Goal: Information Seeking & Learning: Learn about a topic

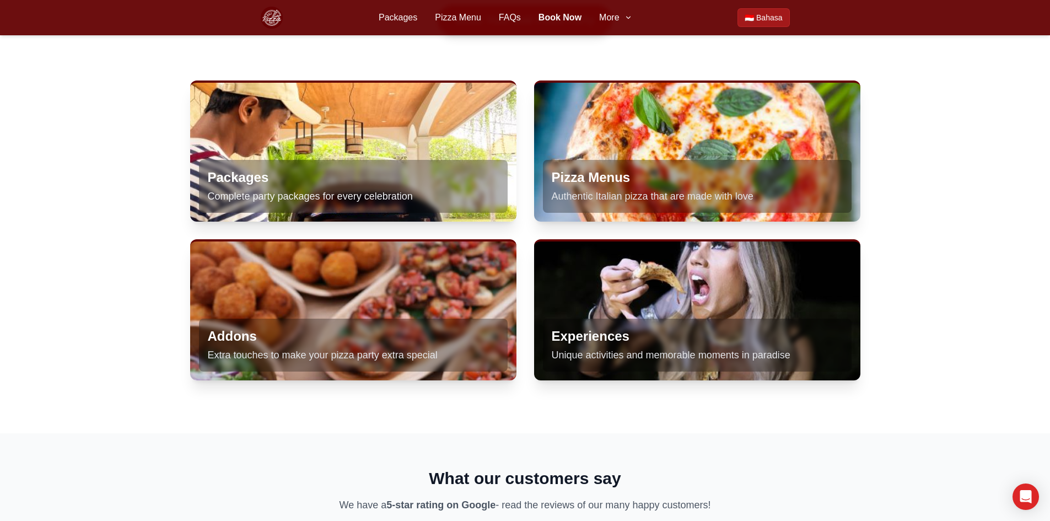
scroll to position [717, 0]
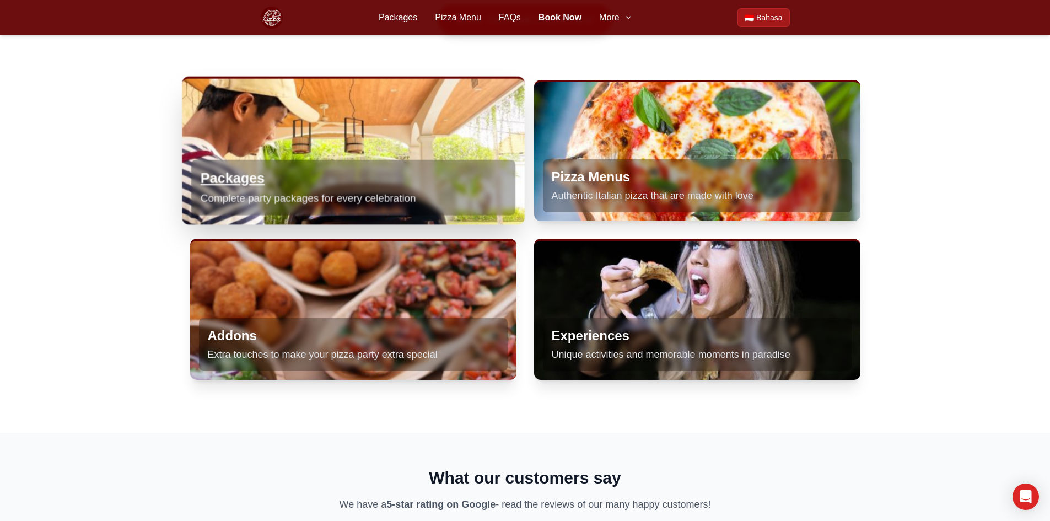
click at [256, 184] on h3 "Packages" at bounding box center [352, 178] width 305 height 19
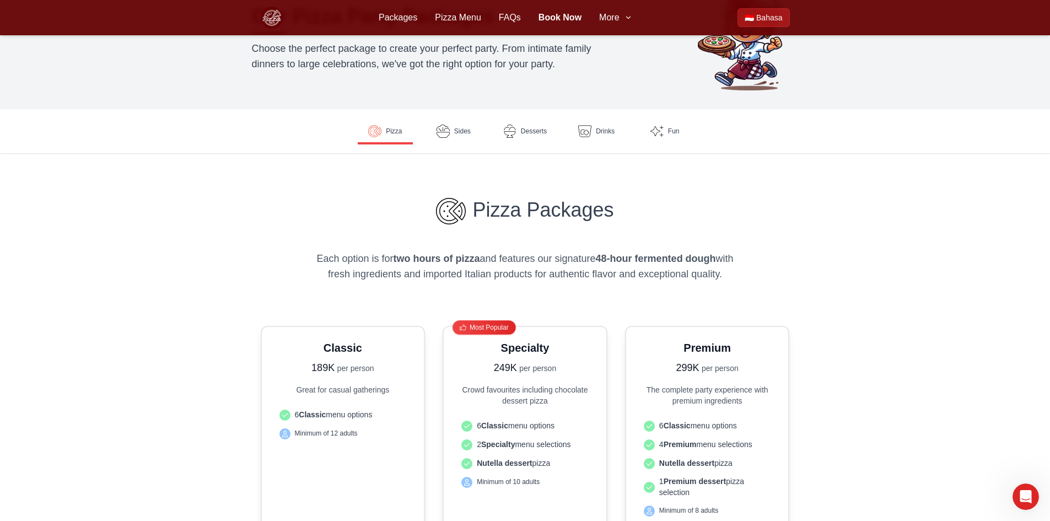
scroll to position [55, 0]
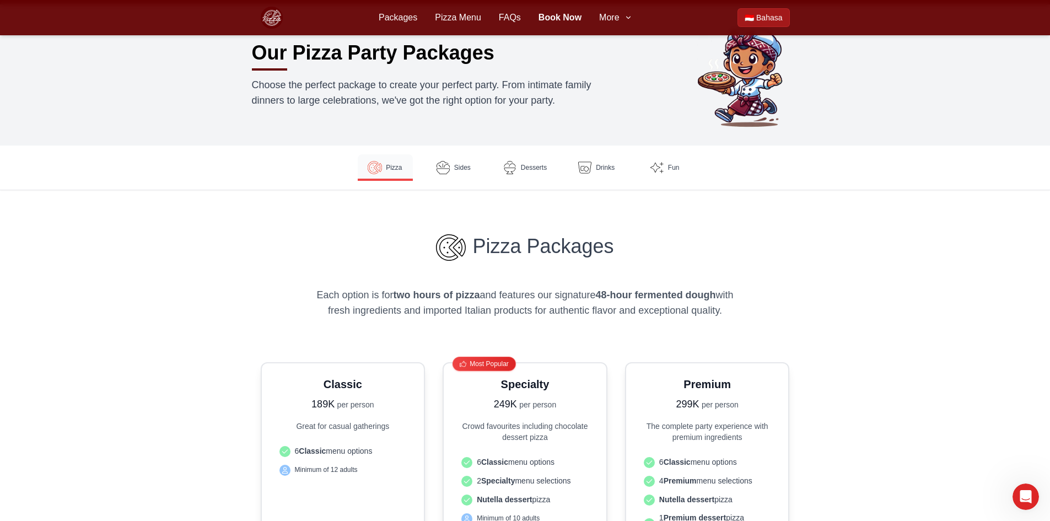
click at [395, 168] on span "Pizza" at bounding box center [394, 167] width 16 height 9
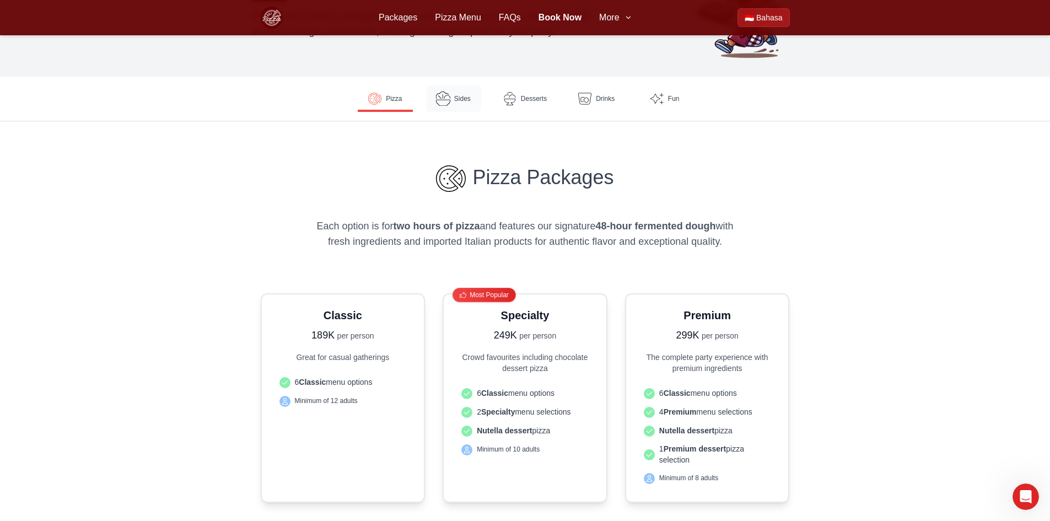
click at [464, 96] on span "Sides" at bounding box center [462, 98] width 17 height 9
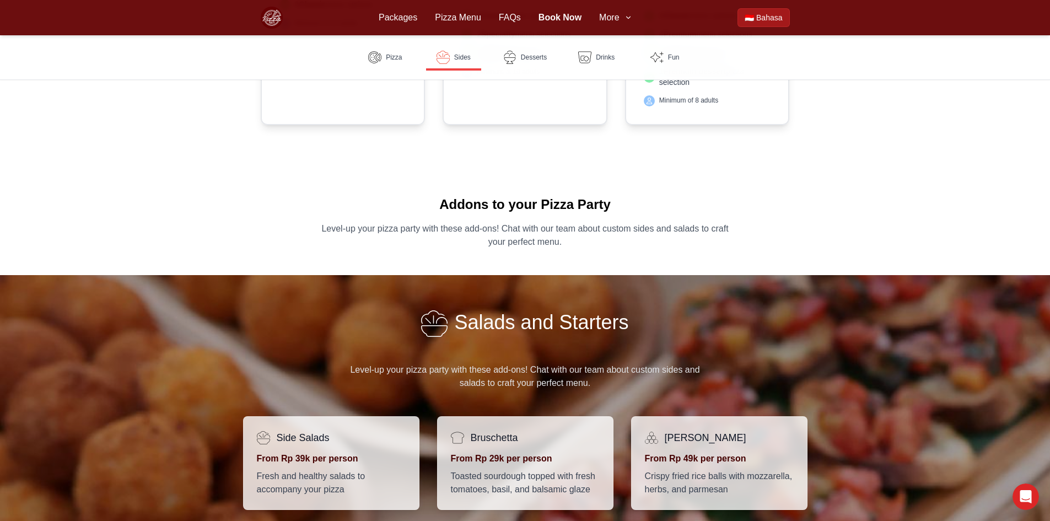
scroll to position [501, 0]
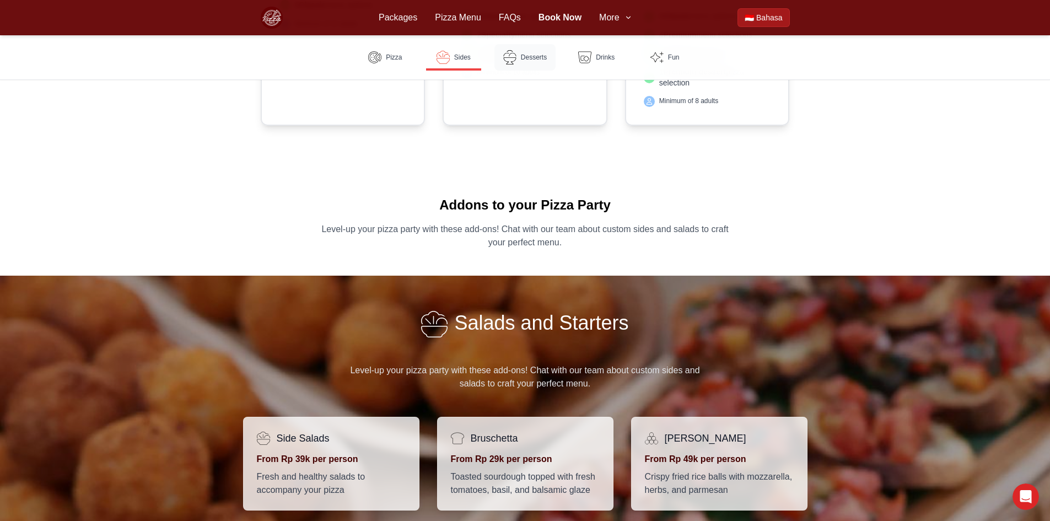
click at [533, 63] on link "Desserts" at bounding box center [525, 57] width 61 height 26
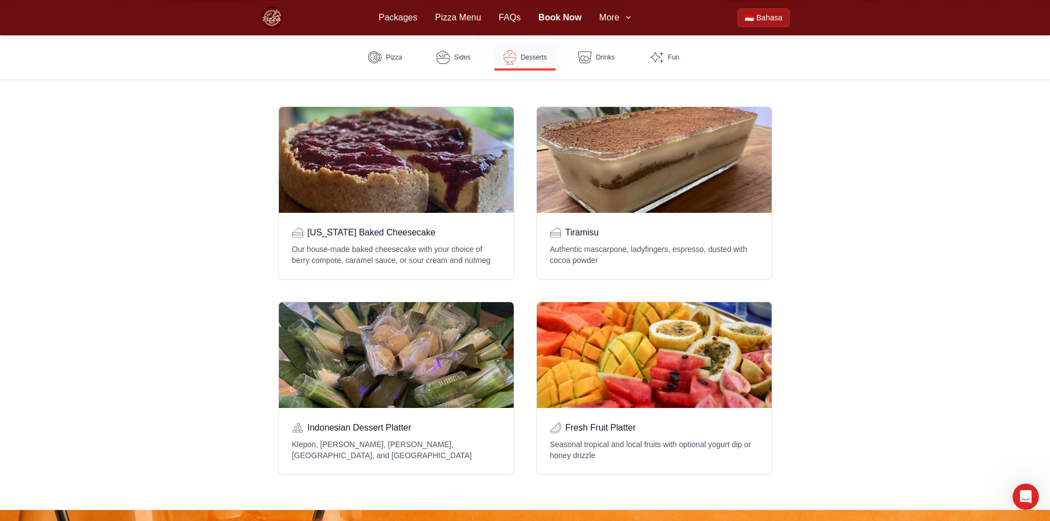
scroll to position [1234, 0]
click at [619, 22] on span "More" at bounding box center [609, 17] width 20 height 13
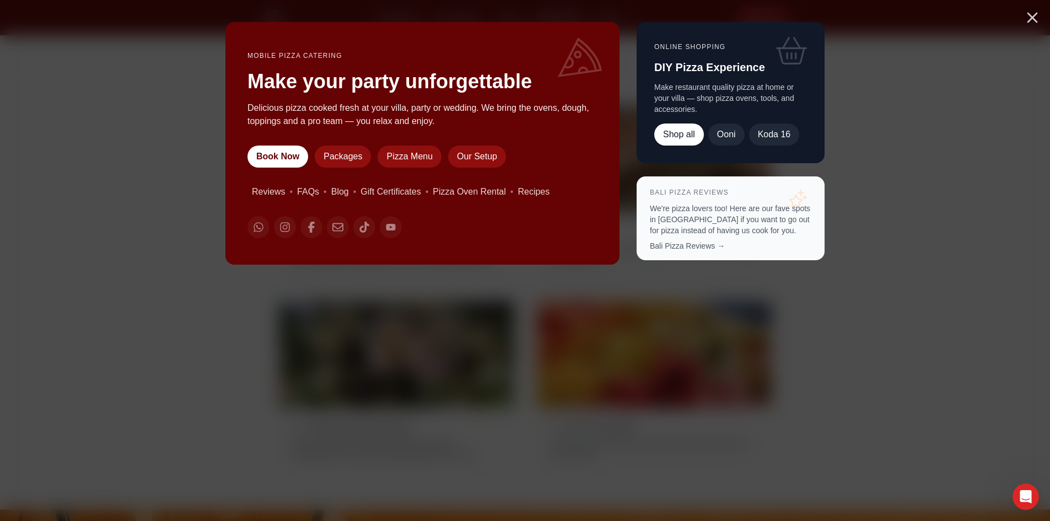
click at [1030, 19] on line "Close menu" at bounding box center [1032, 17] width 9 height 9
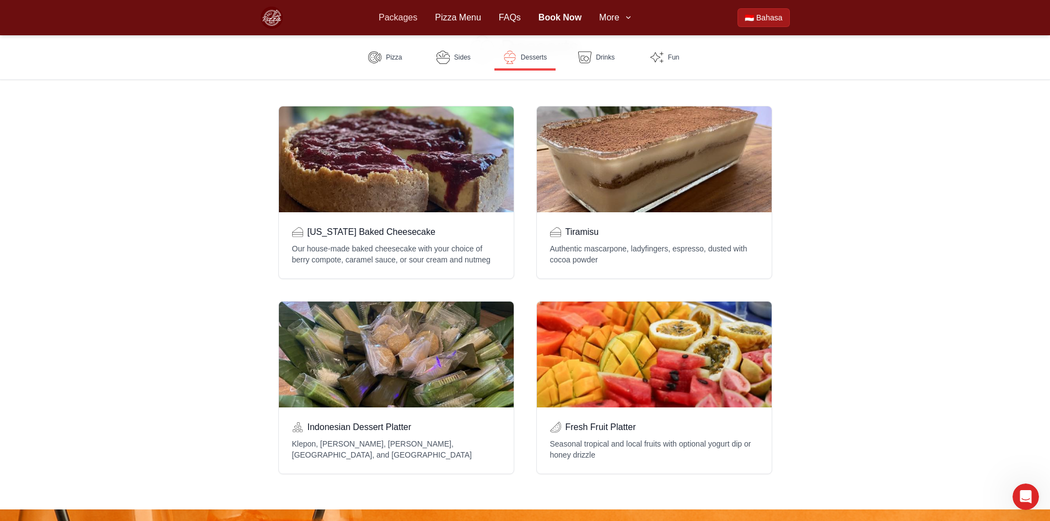
click at [395, 20] on link "Packages" at bounding box center [398, 17] width 39 height 13
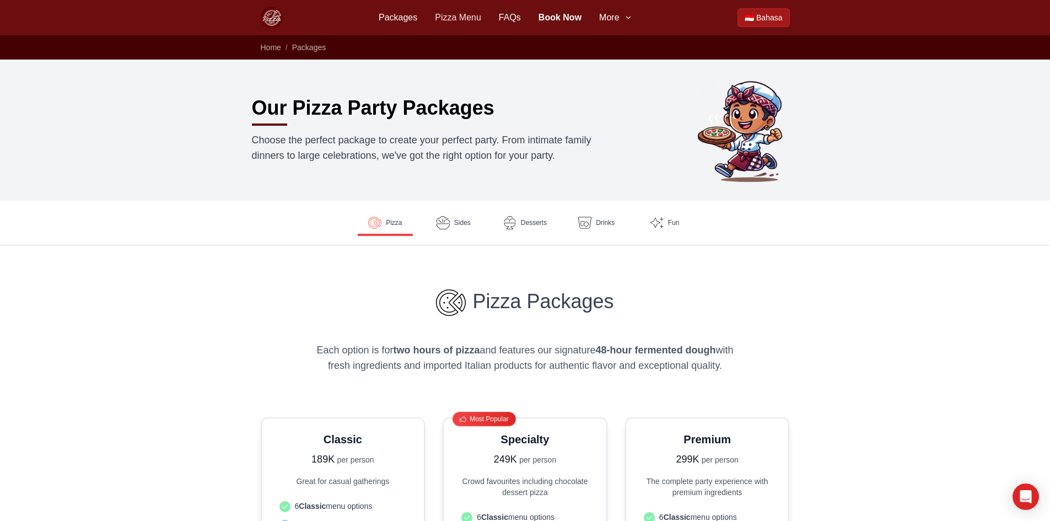
click at [474, 17] on link "Pizza Menu" at bounding box center [458, 17] width 46 height 13
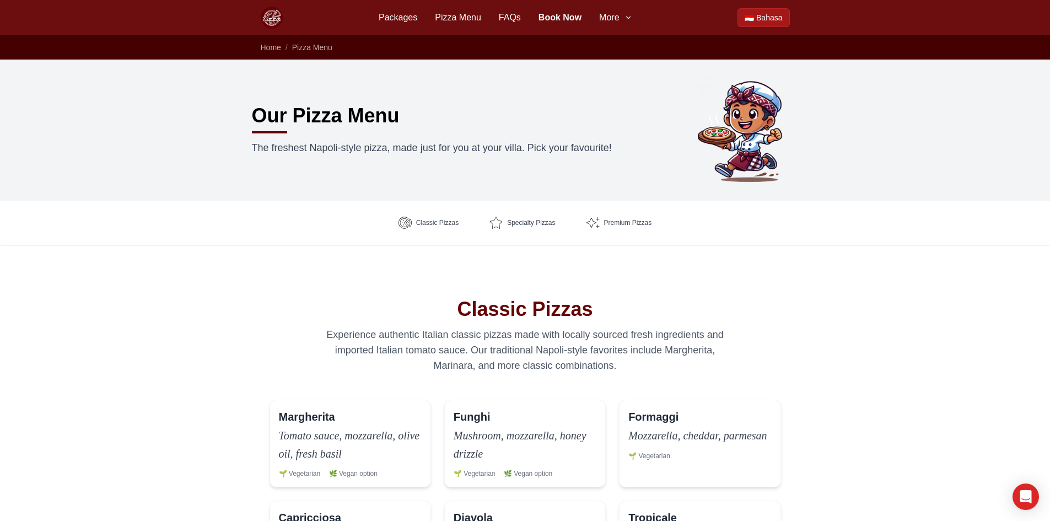
click at [273, 19] on img at bounding box center [272, 18] width 22 height 22
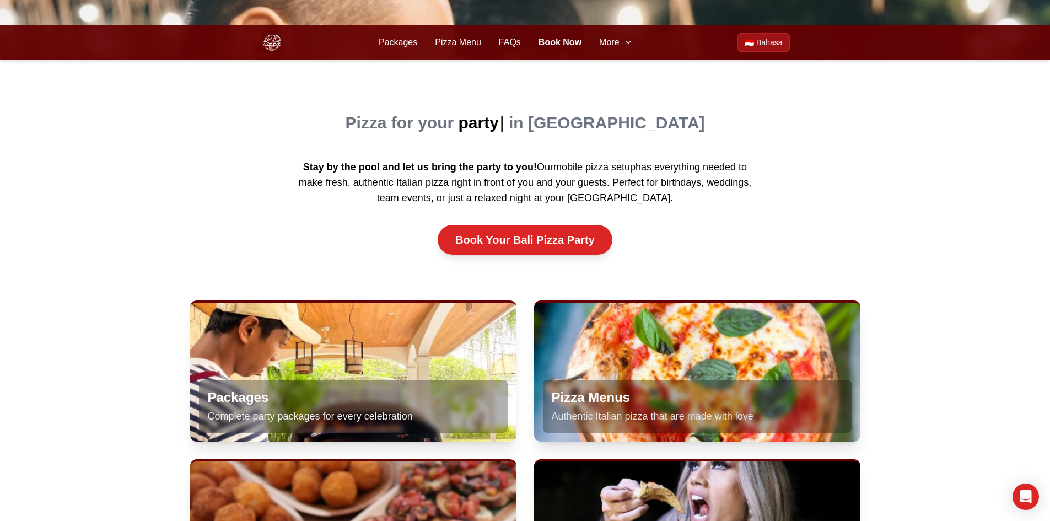
scroll to position [662, 0]
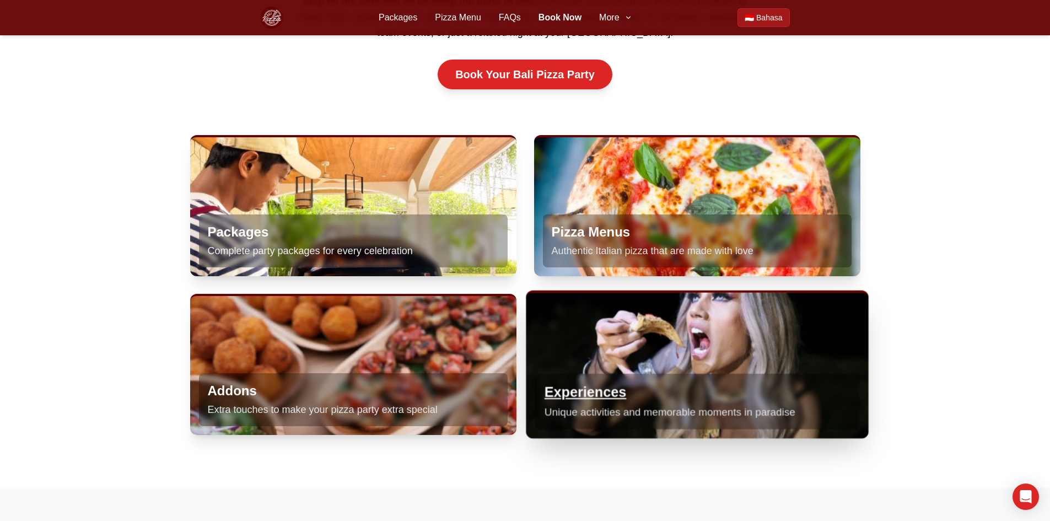
click at [607, 383] on h3 "Experiences" at bounding box center [696, 392] width 305 height 19
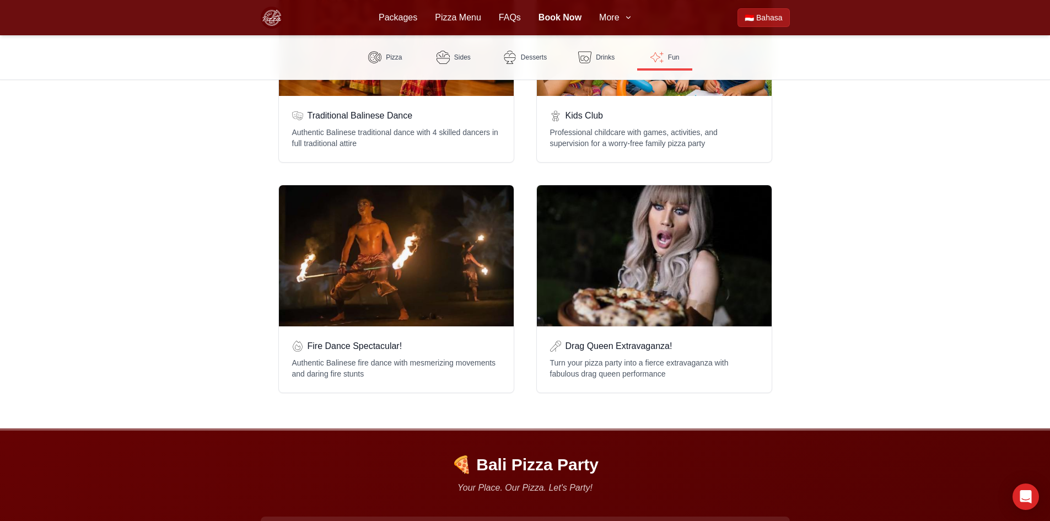
scroll to position [2304, 0]
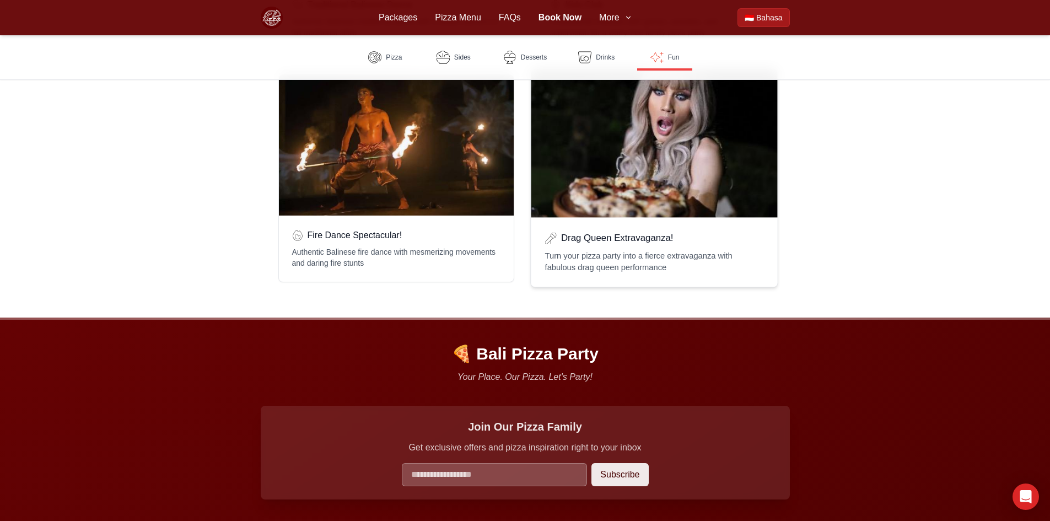
click at [606, 147] on div "Drag Queen Extravaganza!" at bounding box center [654, 143] width 246 height 148
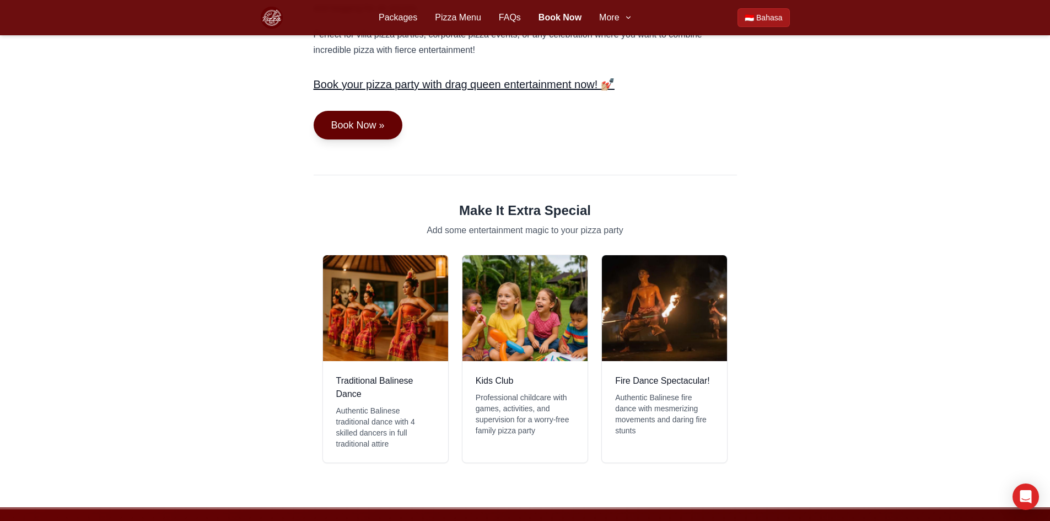
scroll to position [1048, 0]
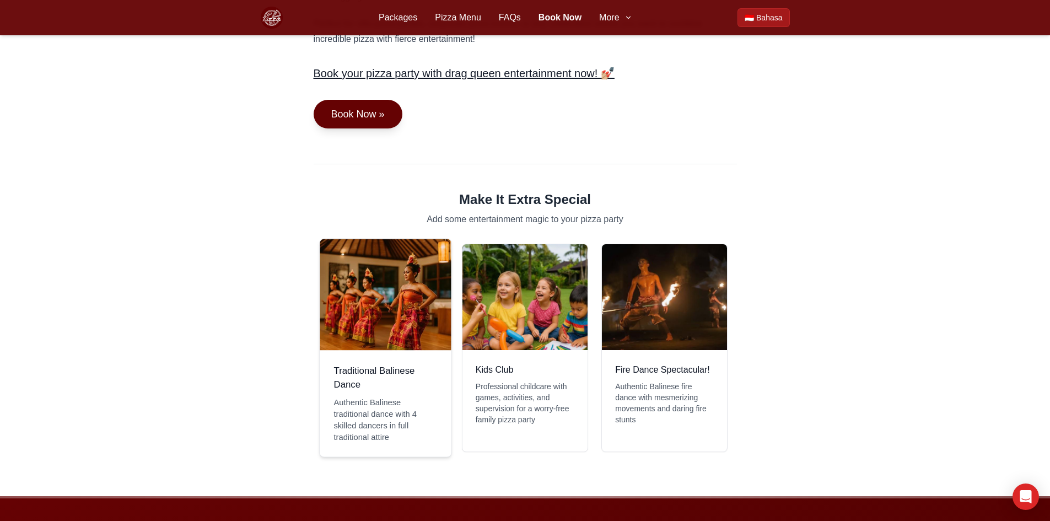
click at [358, 337] on div "Traditional Balinese Dance" at bounding box center [386, 294] width 132 height 111
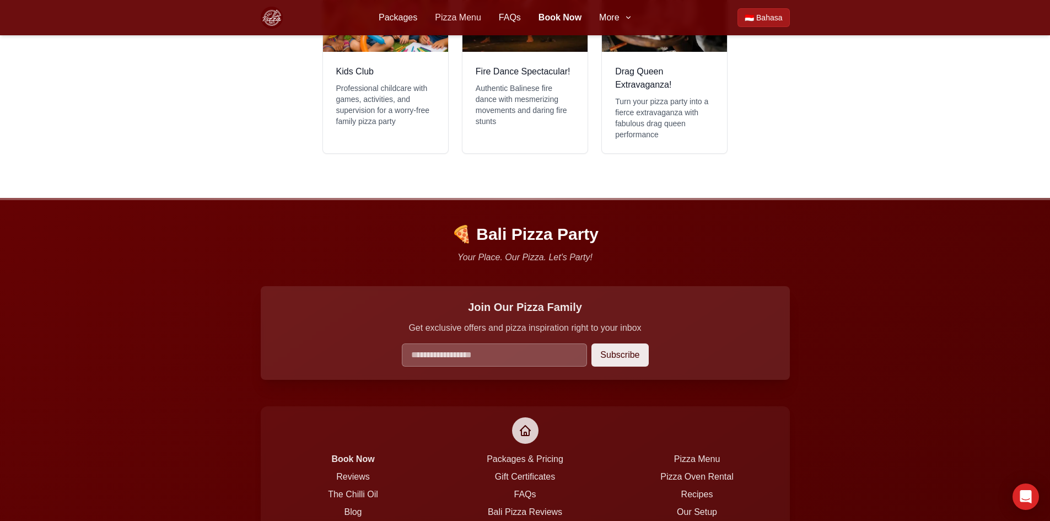
scroll to position [827, 0]
